Goal: Find specific page/section: Find specific page/section

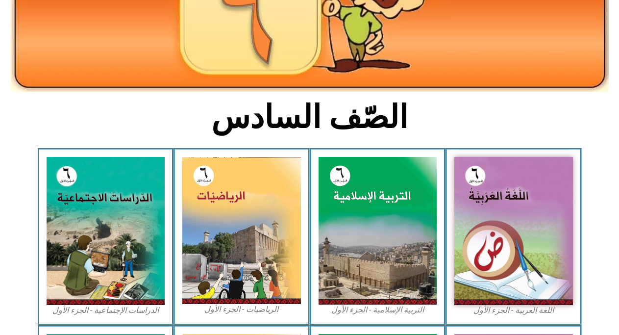
scroll to position [163, 0]
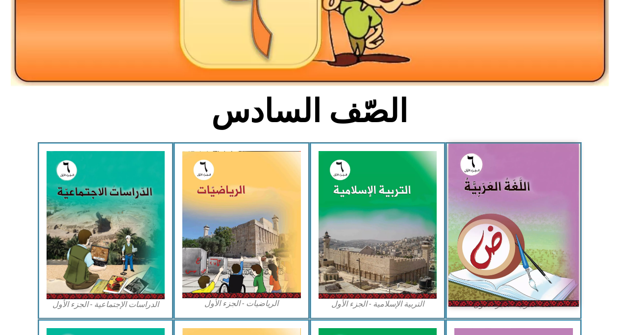
click at [523, 256] on img at bounding box center [513, 225] width 130 height 163
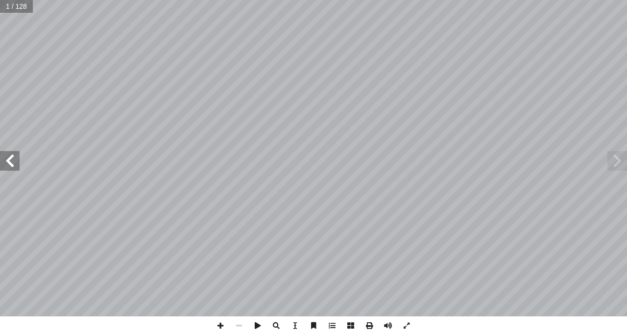
click at [10, 169] on span at bounding box center [10, 161] width 20 height 20
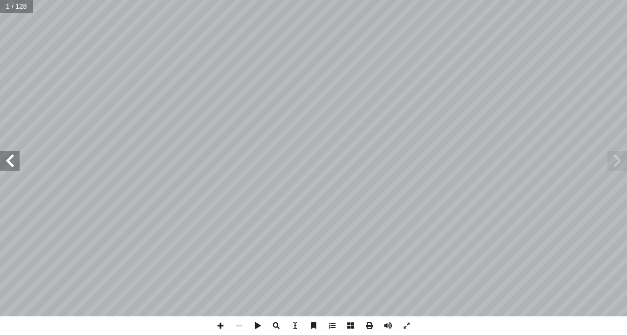
click at [10, 169] on span at bounding box center [10, 161] width 20 height 20
click at [619, 167] on span at bounding box center [618, 161] width 20 height 20
click at [221, 327] on span at bounding box center [220, 325] width 19 height 19
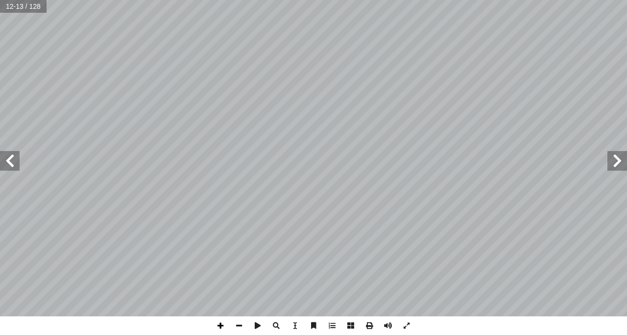
click at [220, 327] on span at bounding box center [220, 325] width 19 height 19
